Goal: Navigation & Orientation: Find specific page/section

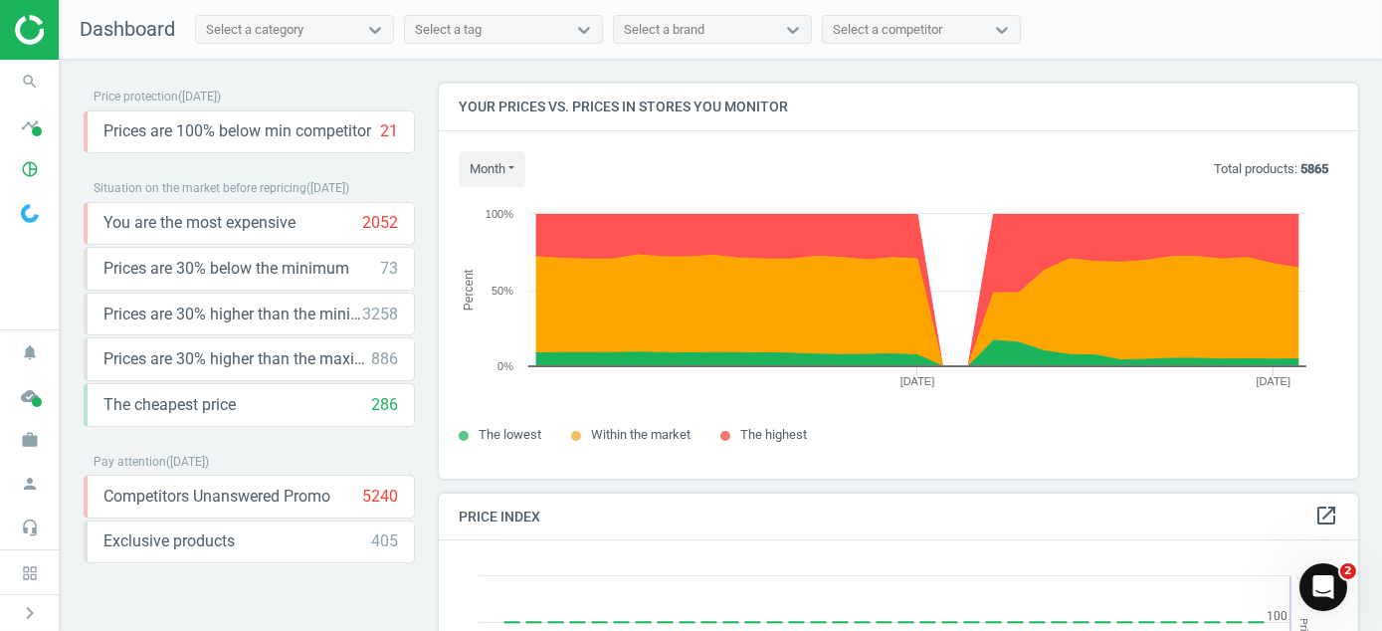
scroll to position [487, 935]
click at [37, 384] on icon "cloud_done" at bounding box center [30, 396] width 38 height 38
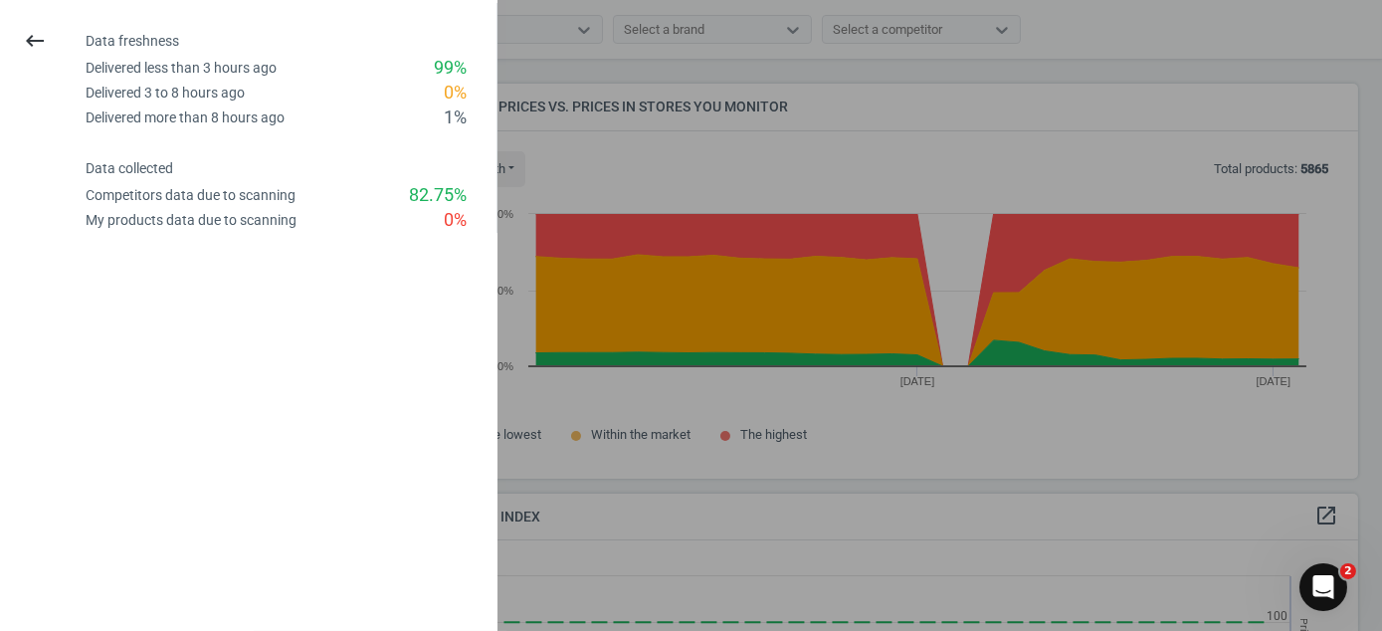
click at [579, 239] on div at bounding box center [691, 315] width 1382 height 631
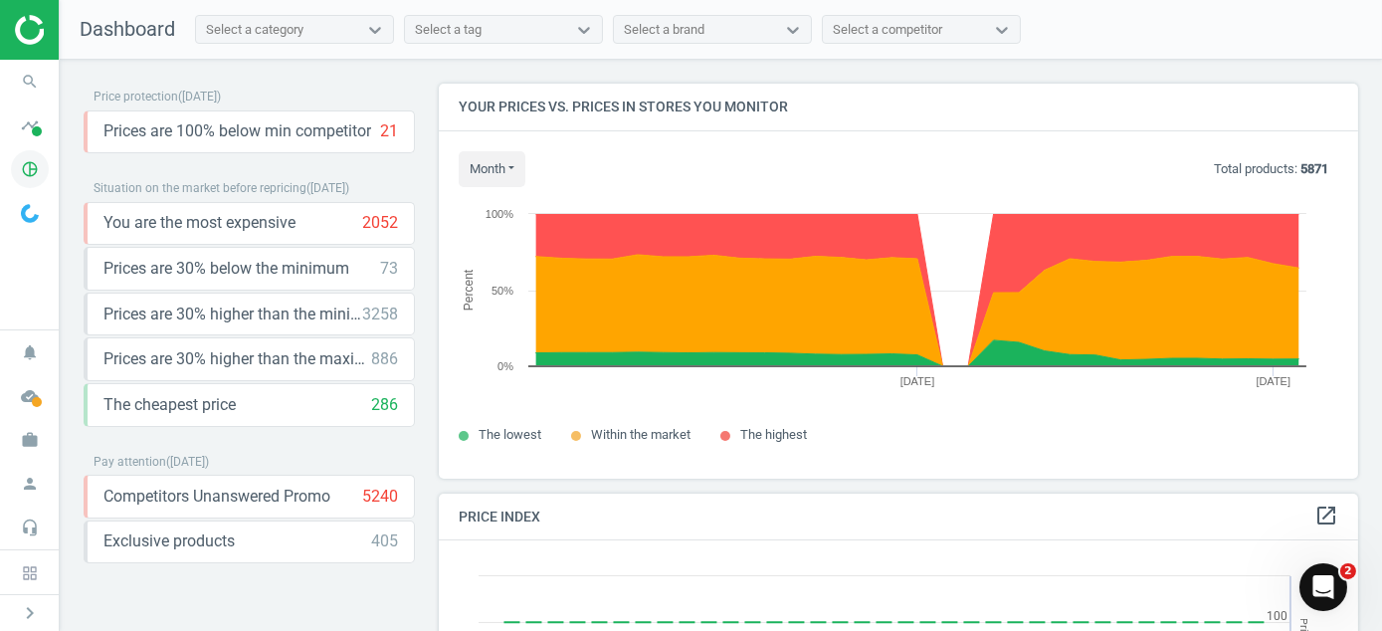
click at [22, 165] on icon "pie_chart_outlined" at bounding box center [30, 169] width 38 height 38
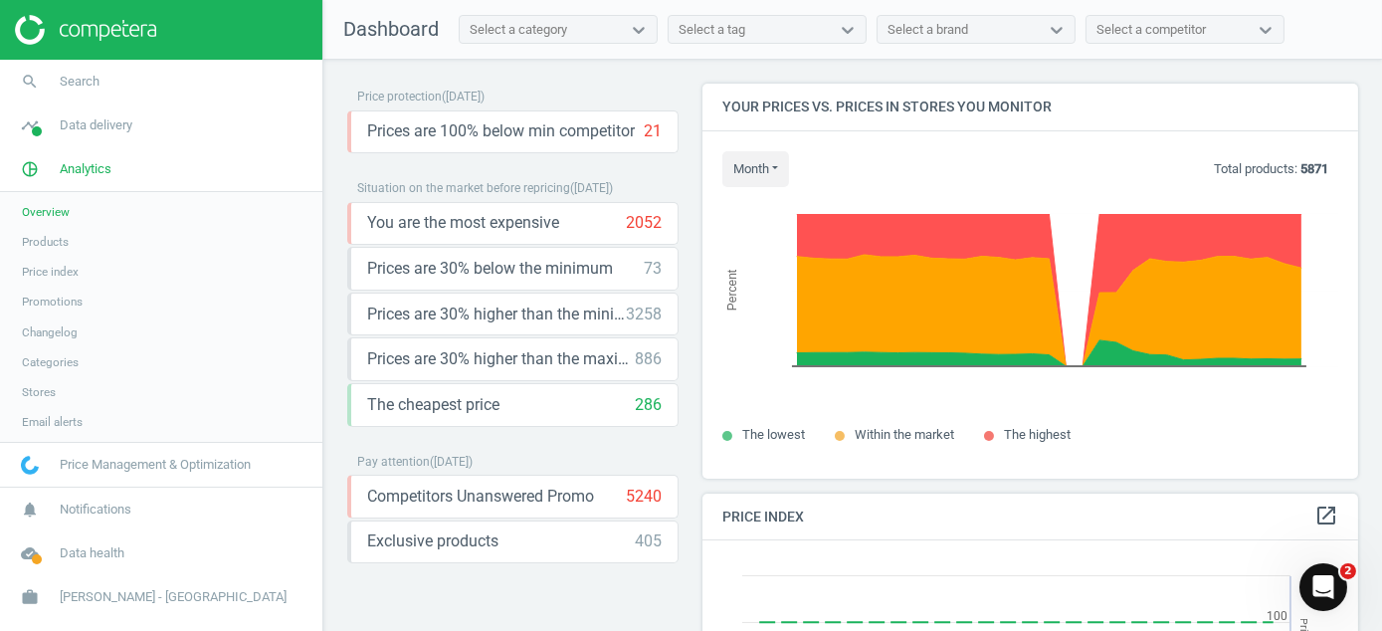
scroll to position [10, 10]
click at [42, 386] on span "Stores" at bounding box center [39, 392] width 34 height 16
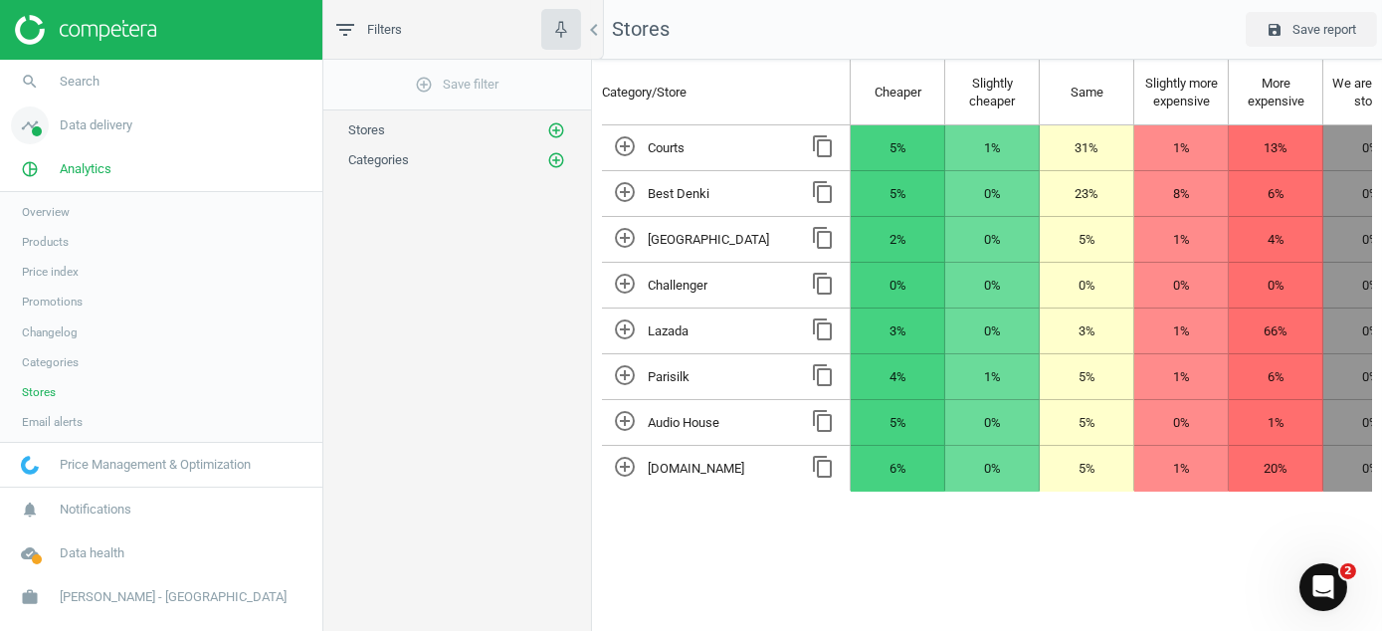
click at [60, 139] on link "timeline Data delivery" at bounding box center [161, 125] width 322 height 44
click at [33, 284] on span "Stores" at bounding box center [39, 289] width 34 height 16
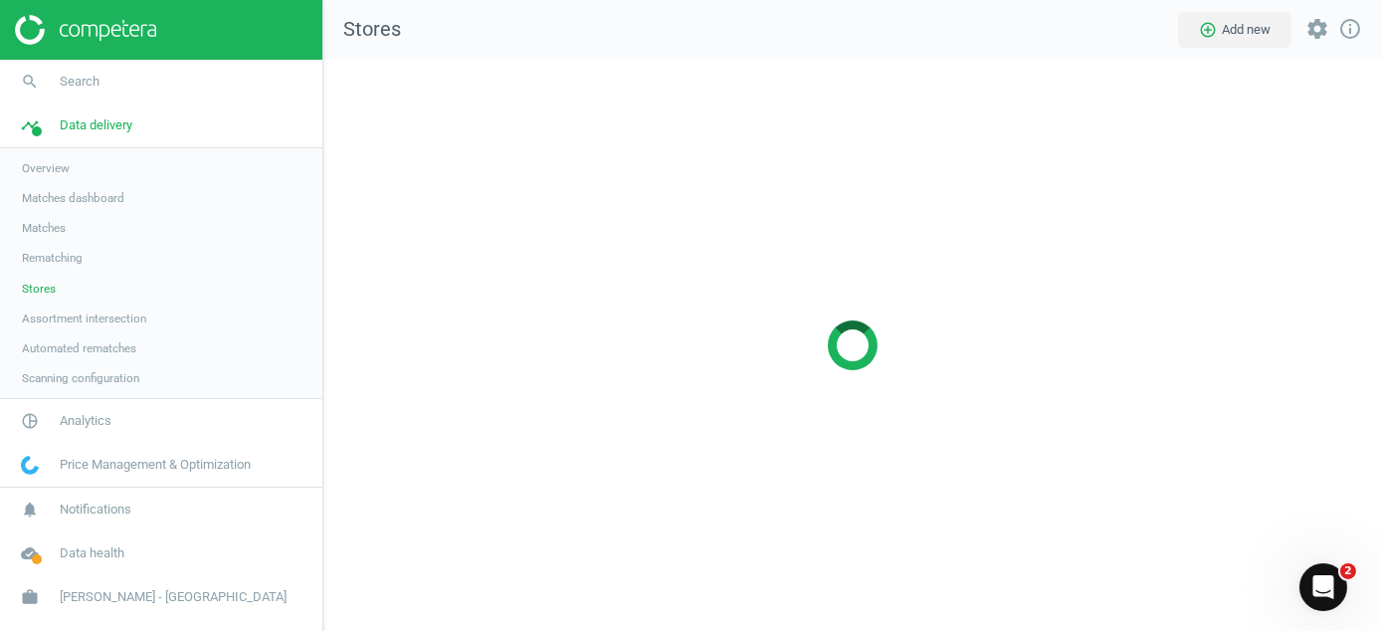
scroll to position [602, 1089]
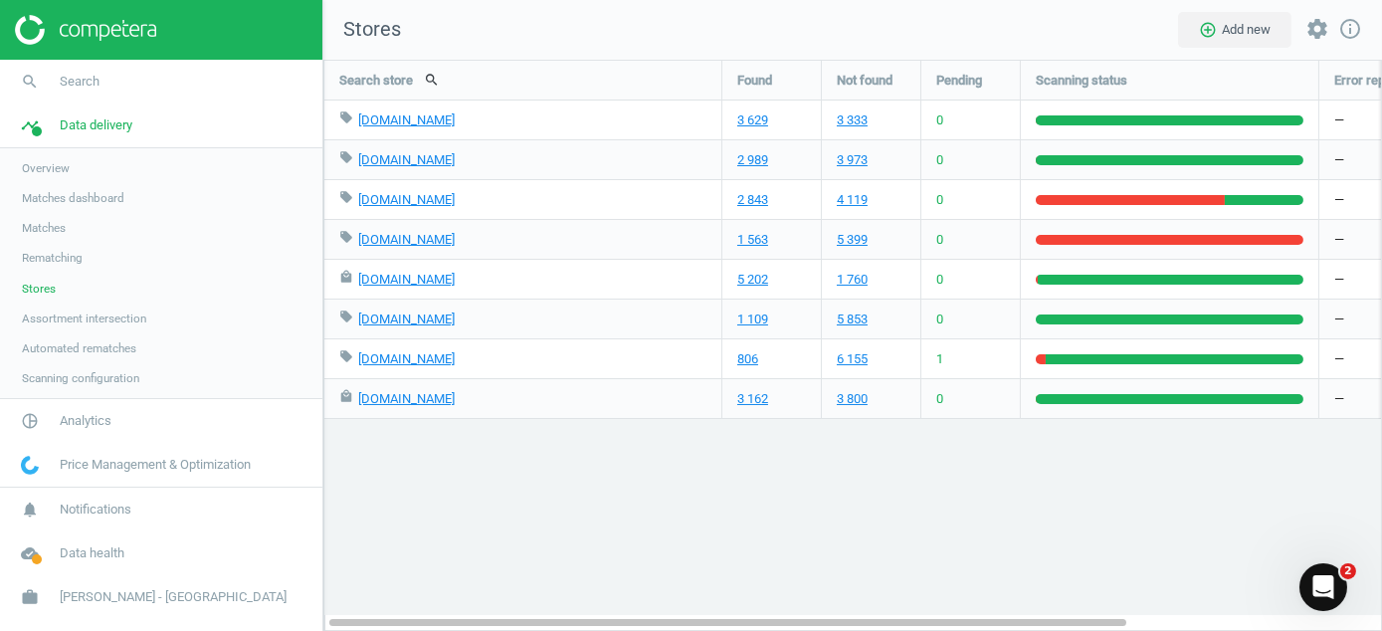
click at [59, 24] on img at bounding box center [85, 30] width 141 height 30
